Goal: Navigation & Orientation: Find specific page/section

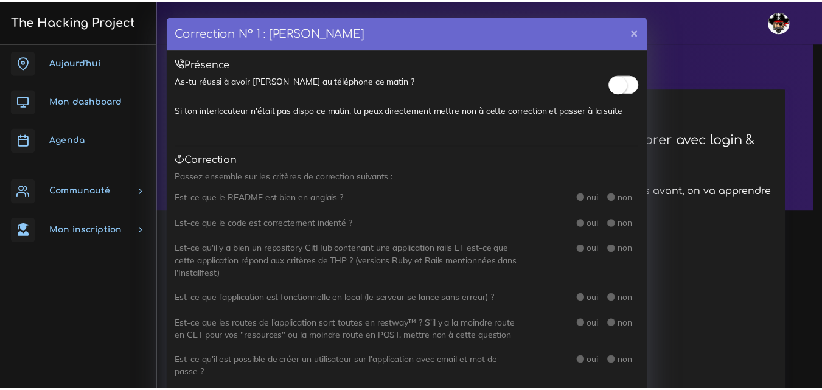
scroll to position [730, 0]
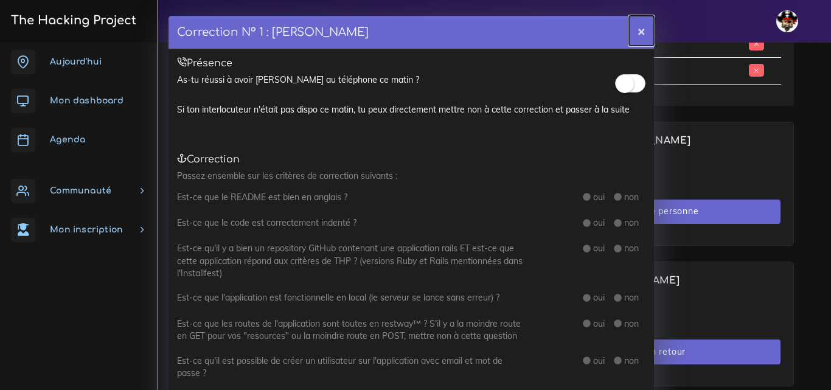
click at [639, 32] on button "×" at bounding box center [641, 31] width 25 height 30
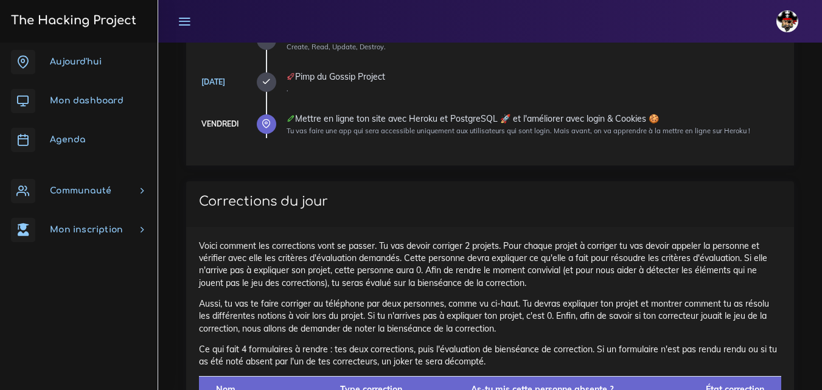
scroll to position [304, 0]
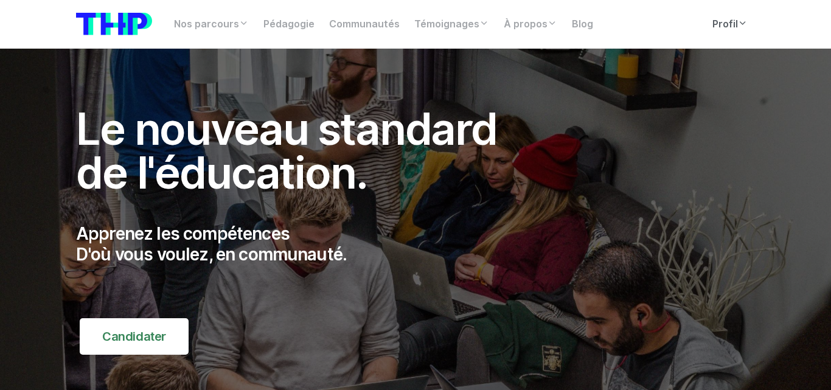
click at [734, 22] on link "Profil" at bounding box center [730, 24] width 50 height 24
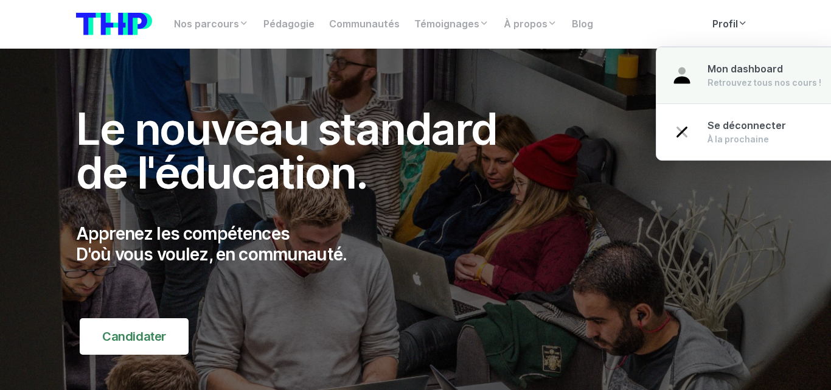
click at [745, 62] on div "Mon dashboard Retrouvez tous nos cours !" at bounding box center [764, 75] width 114 height 27
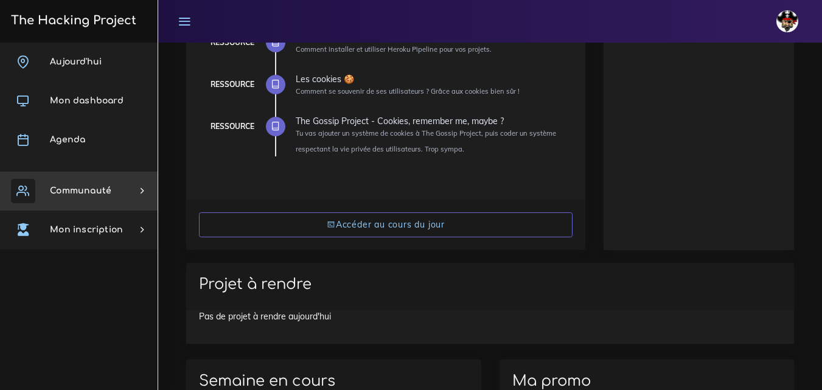
scroll to position [304, 0]
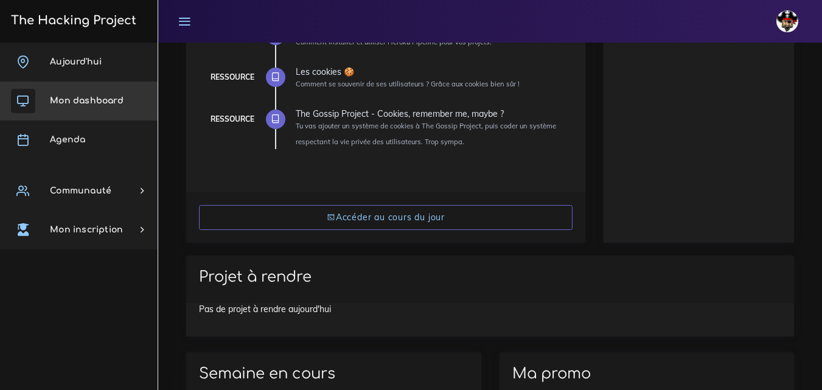
click at [114, 109] on link "Mon dashboard" at bounding box center [78, 100] width 157 height 39
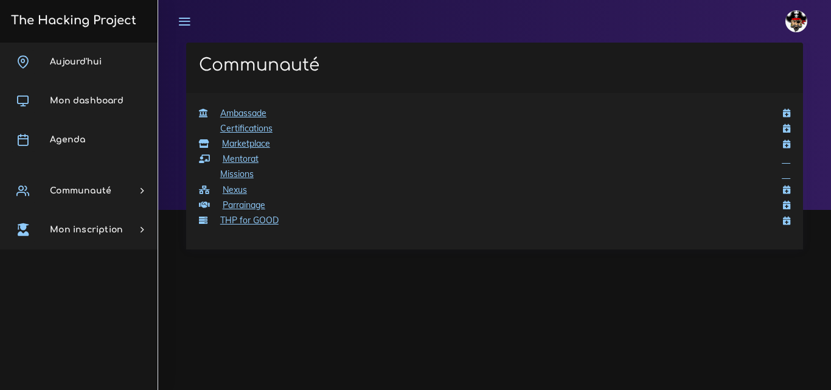
click at [142, 192] on link "Communauté" at bounding box center [78, 190] width 157 height 39
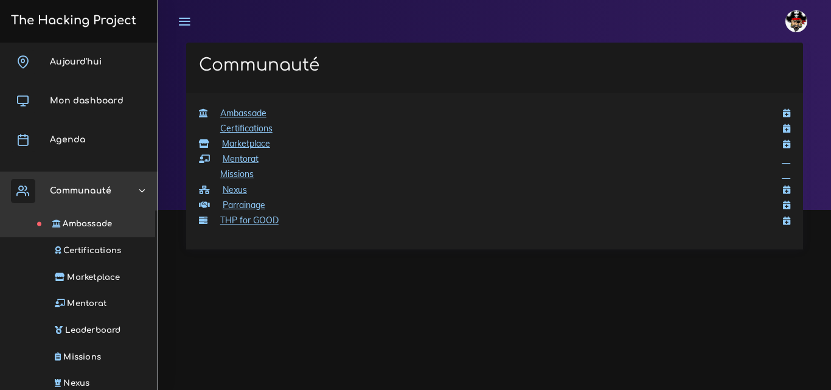
click at [133, 191] on link "Communauté" at bounding box center [78, 190] width 157 height 39
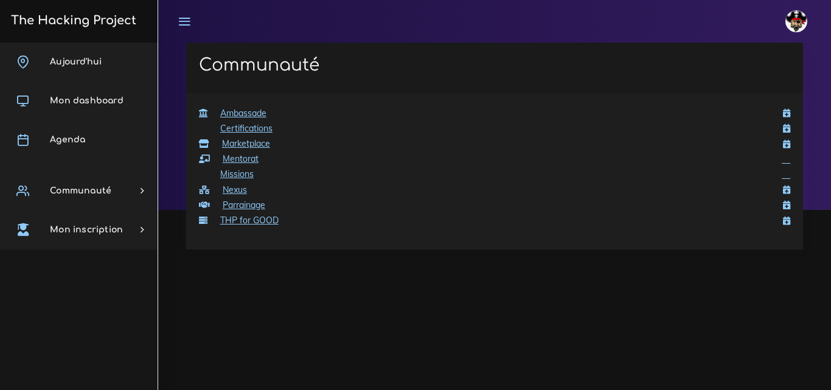
click at [64, 96] on span "Mon dashboard" at bounding box center [87, 100] width 74 height 9
